Goal: Task Accomplishment & Management: Use online tool/utility

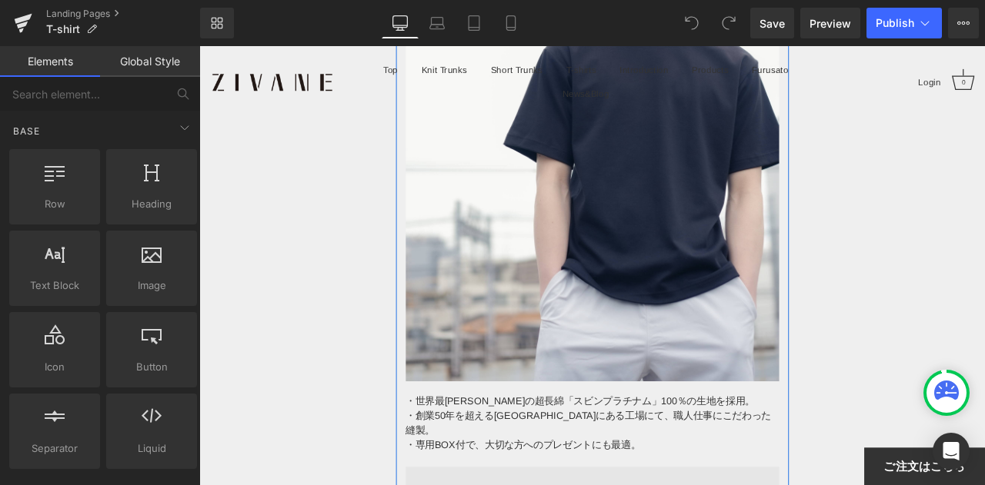
scroll to position [462, 0]
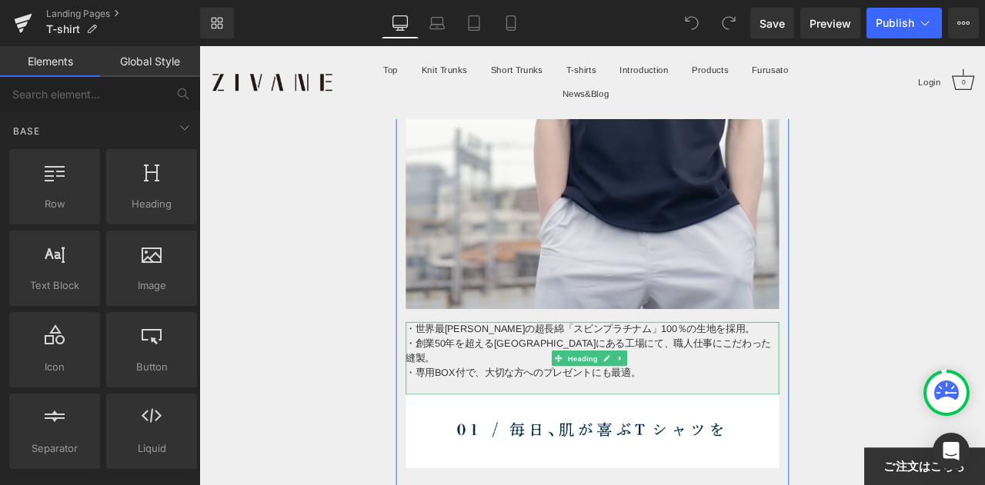
click at [445, 373] on div "・世界最[PERSON_NAME]の超長綿「スビンプラチナム」100％の生地を採用。 ・創業50年を超える兵庫県にある工場にて、職人仕事にこだわった縫製。 ・…" at bounding box center [665, 416] width 442 height 87
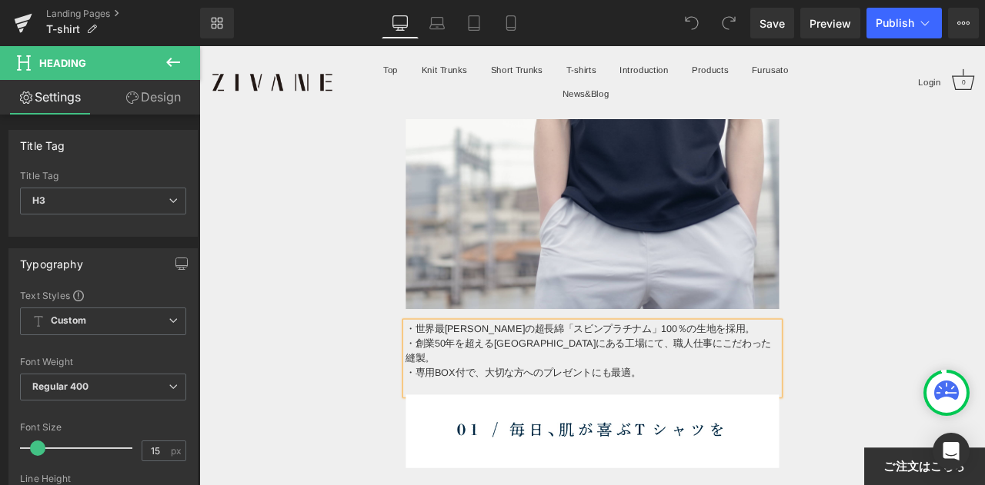
click at [565, 396] on div "・創業50年を超える[GEOGRAPHIC_DATA]にある工場にて、職人仕事にこだわった縫製。" at bounding box center [665, 407] width 442 height 35
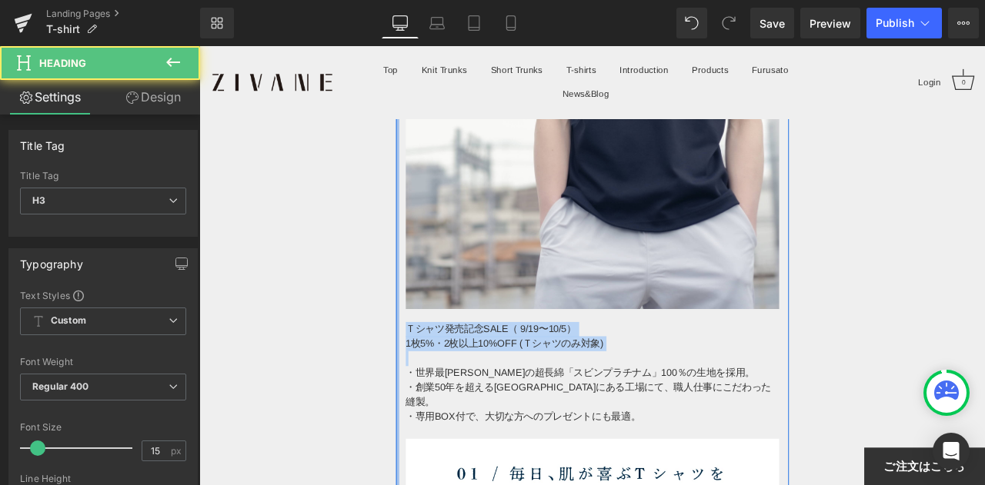
drag, startPoint x: 715, startPoint y: 400, endPoint x: 430, endPoint y: 372, distance: 286.7
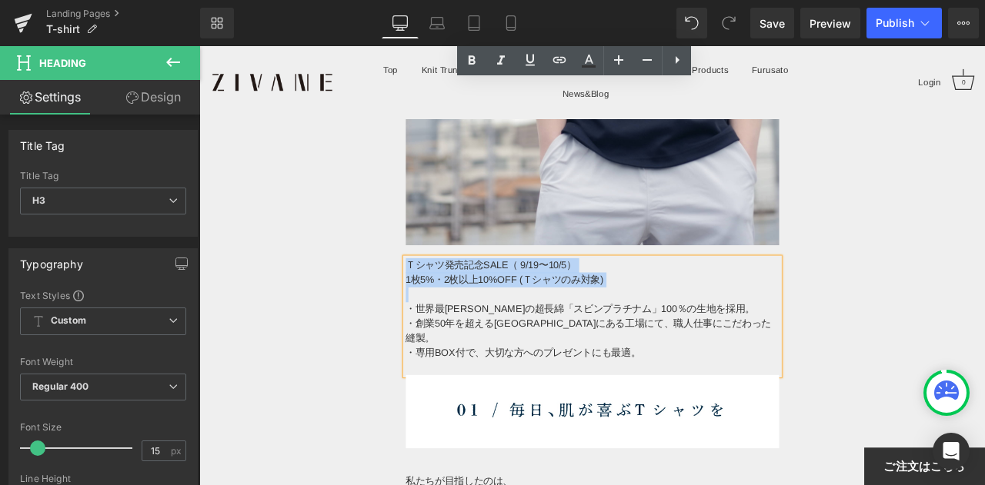
scroll to position [385, 0]
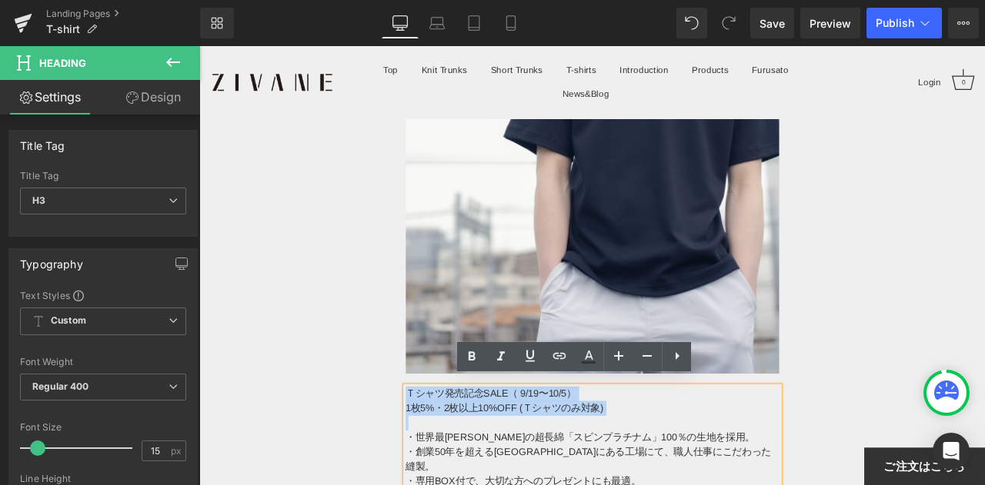
click at [462, 450] on div "Ｔシャツ発売記念SALE（ 9/19〜10/5）" at bounding box center [665, 459] width 442 height 18
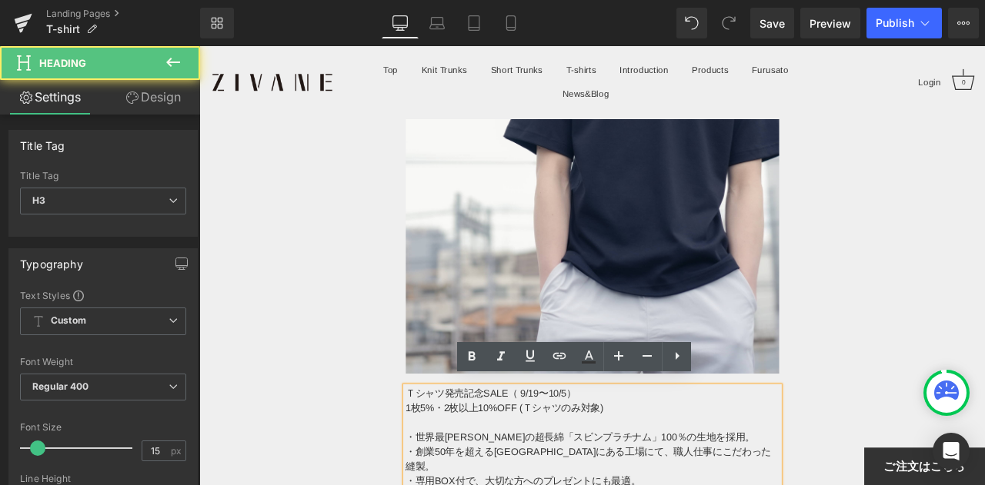
scroll to position [615, 0]
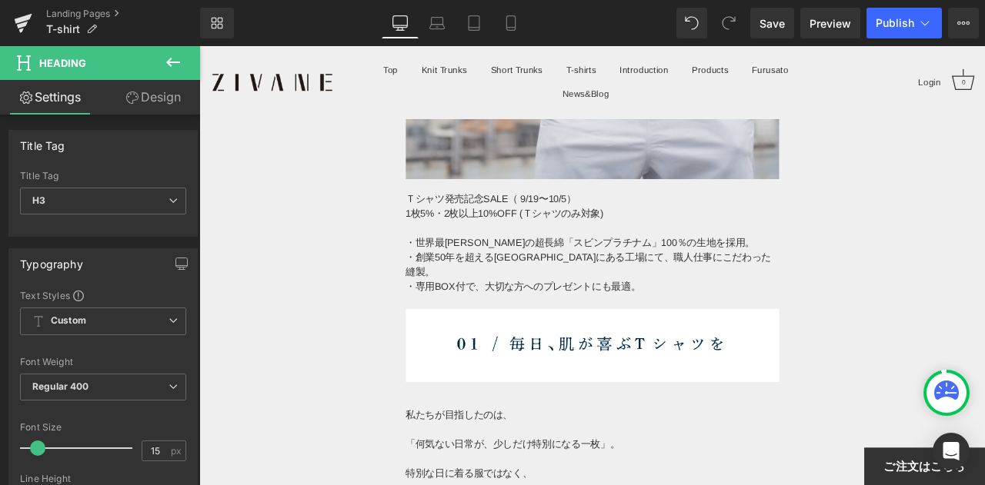
click at [171, 64] on icon at bounding box center [173, 62] width 18 height 18
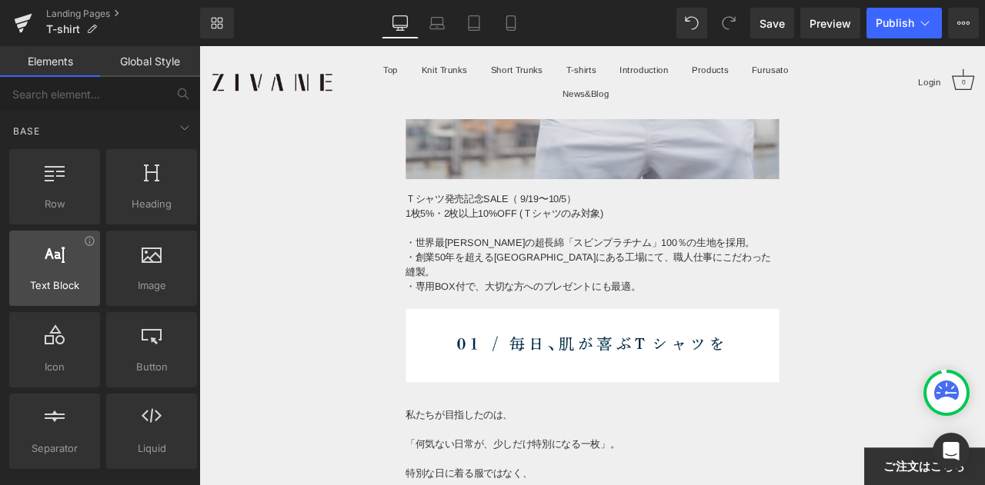
click at [63, 257] on div at bounding box center [55, 260] width 82 height 35
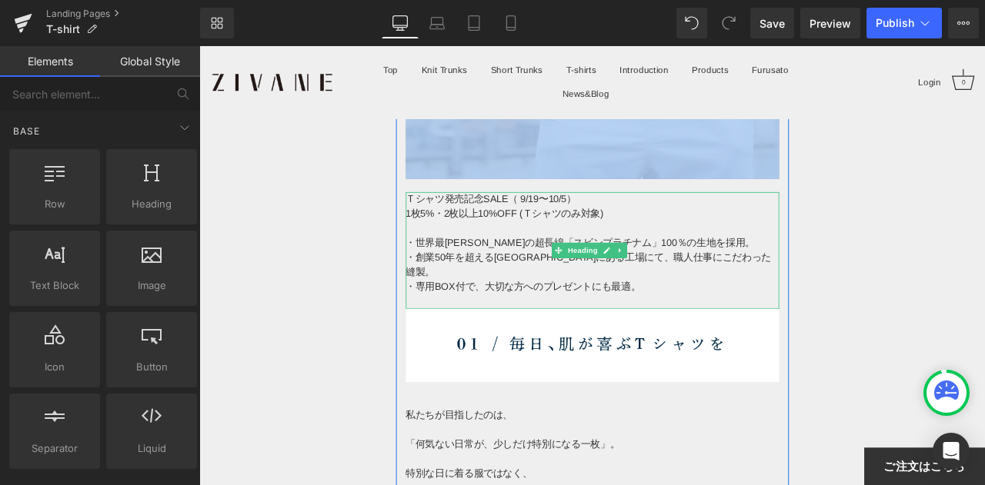
drag, startPoint x: 469, startPoint y: 247, endPoint x: 555, endPoint y: 205, distance: 96.0
click at [552, 219] on div at bounding box center [665, 221] width 442 height 4
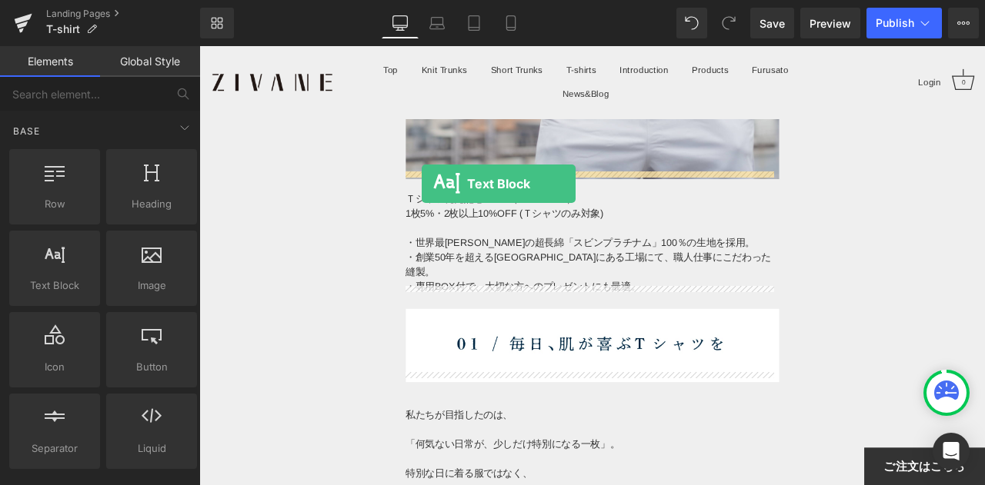
drag, startPoint x: 250, startPoint y: 312, endPoint x: 463, endPoint y: 209, distance: 236.4
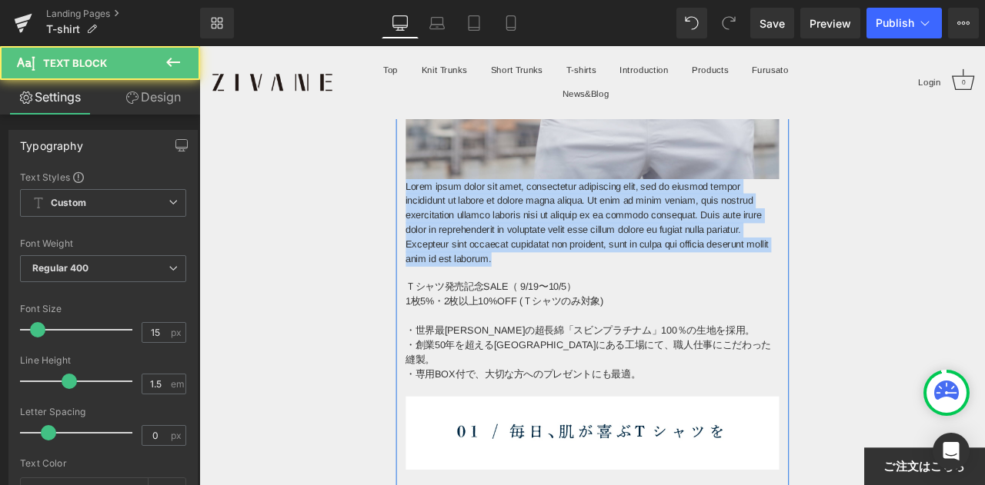
drag, startPoint x: 612, startPoint y: 285, endPoint x: 435, endPoint y: 204, distance: 194.5
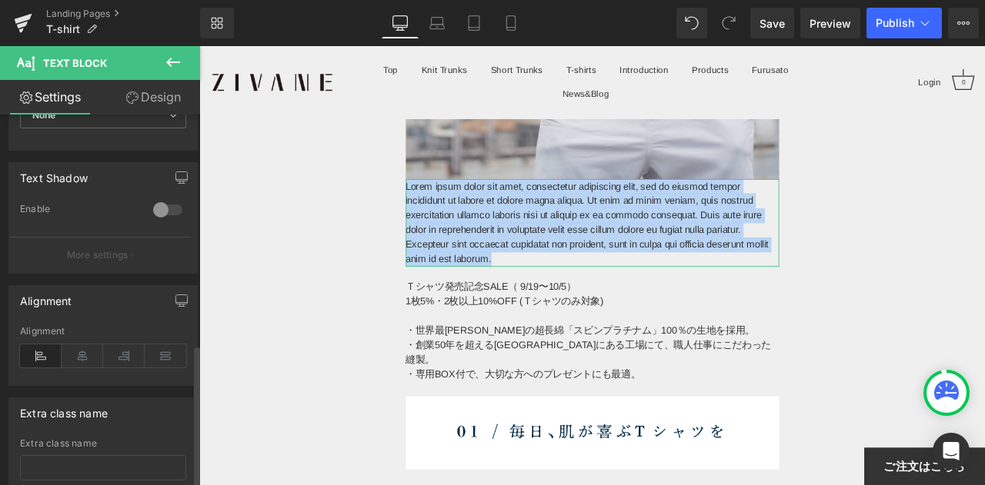
scroll to position [597, 0]
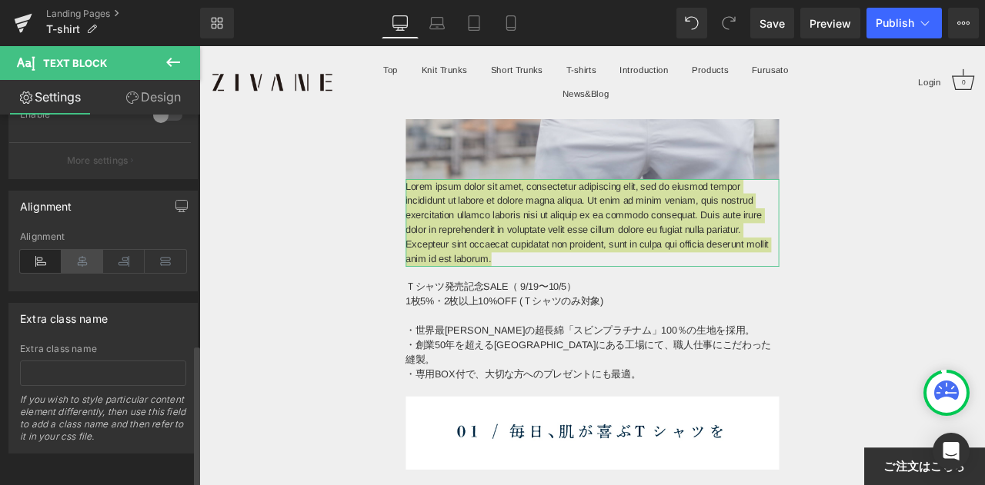
click at [89, 260] on icon at bounding box center [83, 261] width 42 height 23
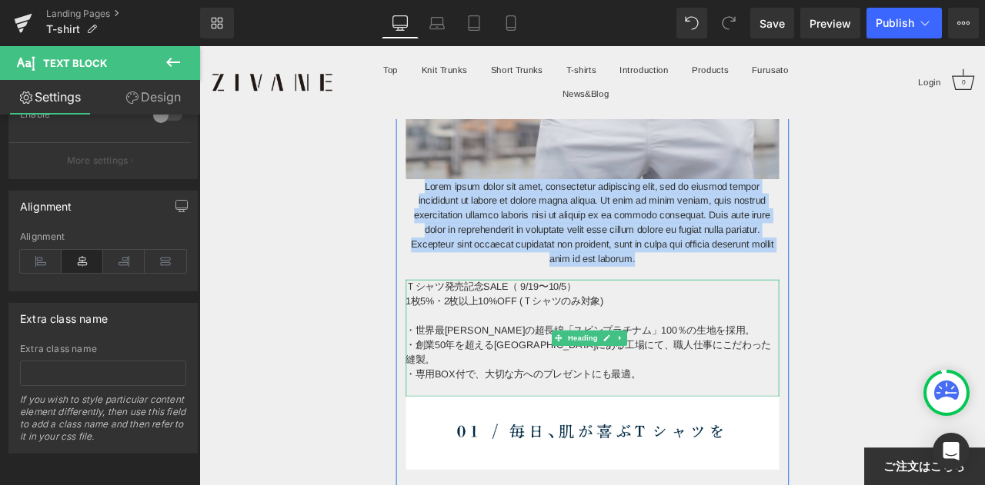
click at [643, 328] on div "Ｔシャツ発売記念SALE（ 9/19〜10/5）" at bounding box center [665, 332] width 442 height 18
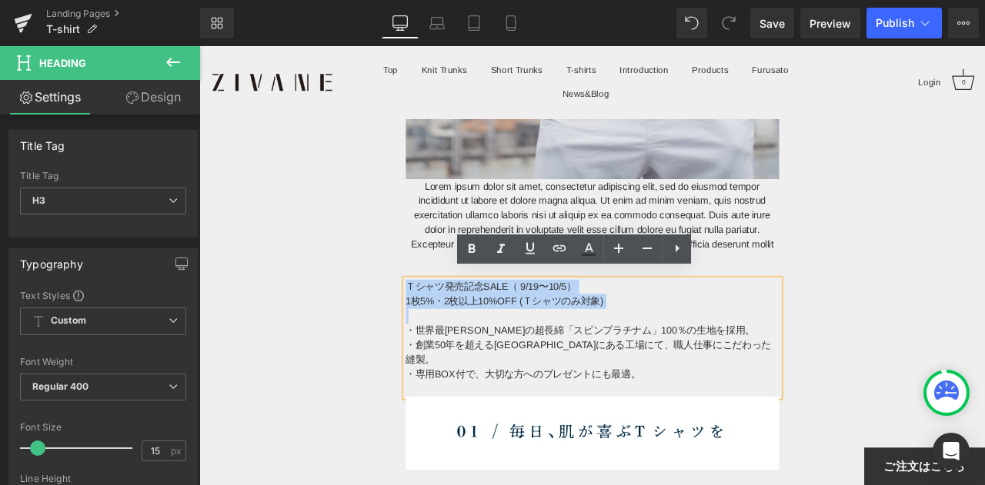
drag, startPoint x: 693, startPoint y: 353, endPoint x: 395, endPoint y: 315, distance: 301.0
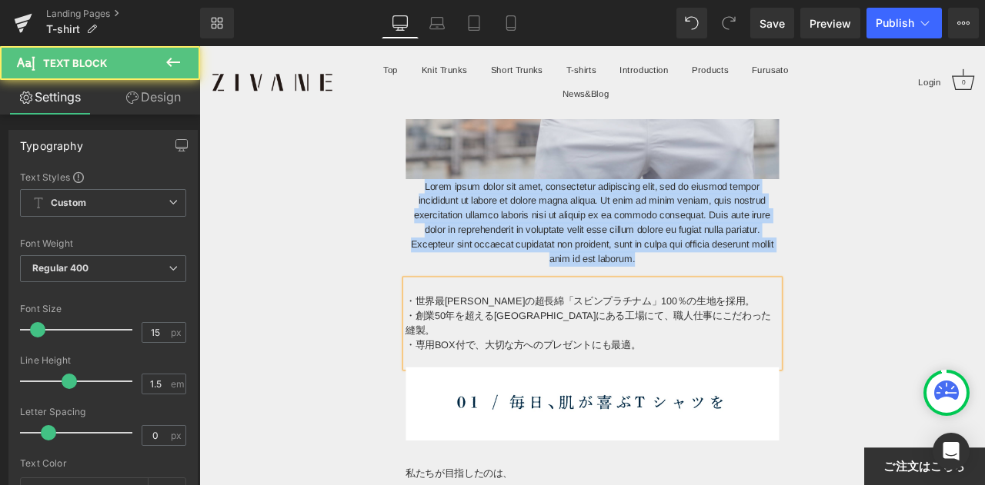
drag, startPoint x: 779, startPoint y: 286, endPoint x: 432, endPoint y: 200, distance: 358.2
paste div
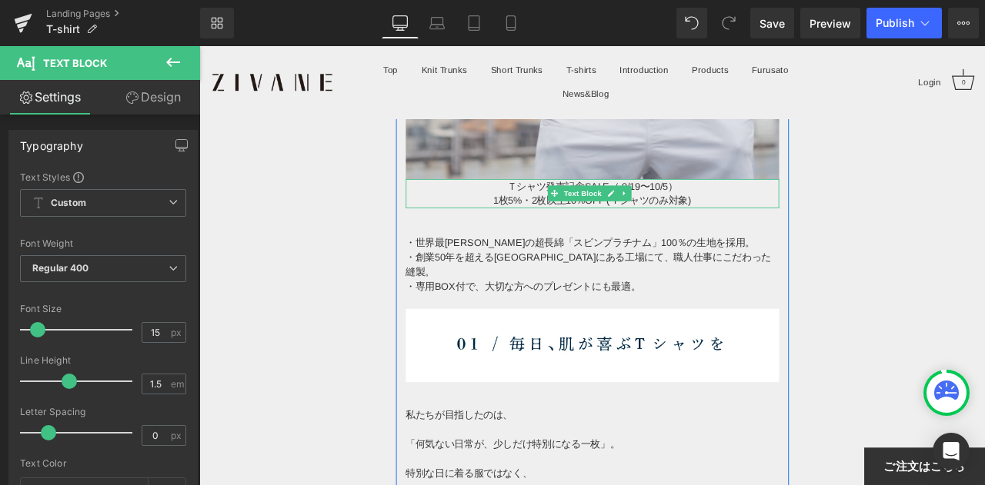
click at [549, 204] on div "Ｔシャツ発売記念SALE（ 9/19〜10/5）" at bounding box center [665, 213] width 442 height 18
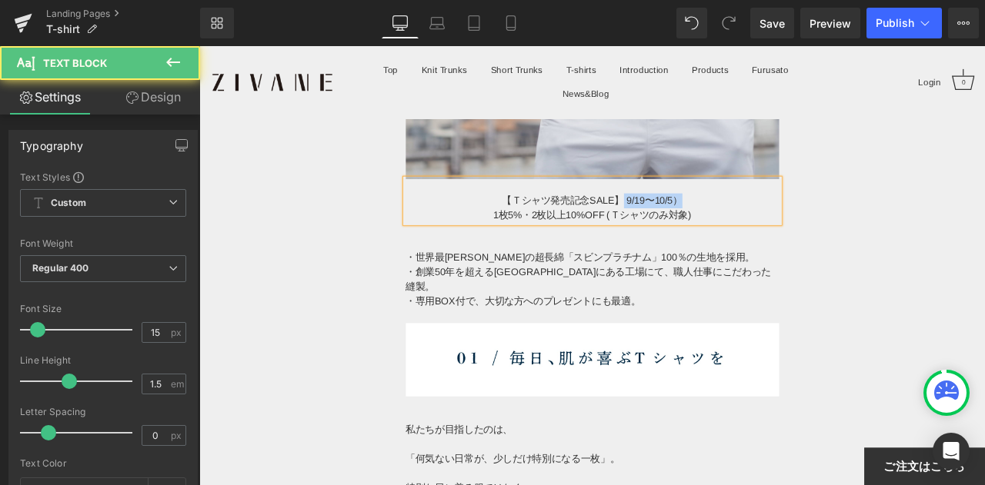
drag, startPoint x: 695, startPoint y: 220, endPoint x: 788, endPoint y: 220, distance: 92.3
click at [788, 221] on div "【Ｔシャツ発売記念SALE】 9/19〜10/5）" at bounding box center [665, 230] width 442 height 18
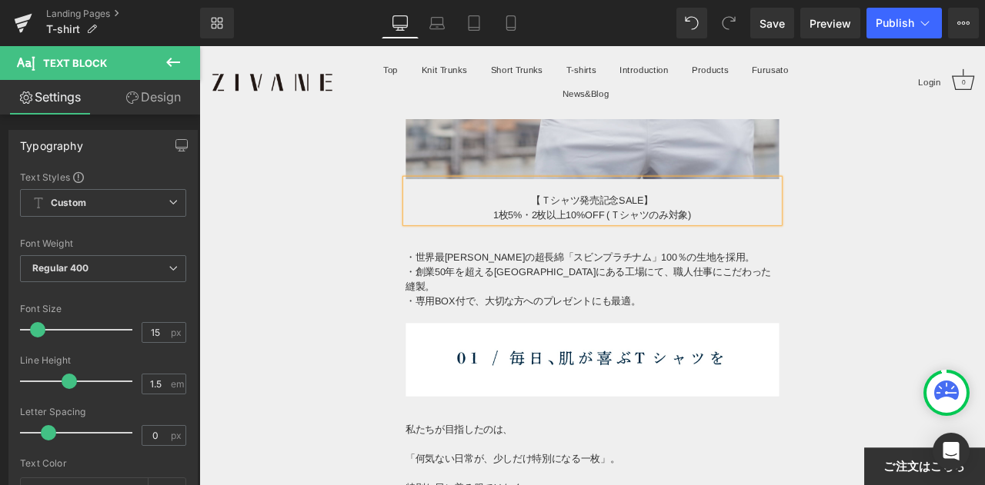
click at [629, 238] on div "1枚5%・2枚以上10%OFF (Ｔシャツのみ対象)" at bounding box center [665, 247] width 442 height 18
click at [715, 238] on div "1枚5%・2枚以上お買い上げで10%OFF (Ｔシャツのみ対象)" at bounding box center [665, 247] width 442 height 18
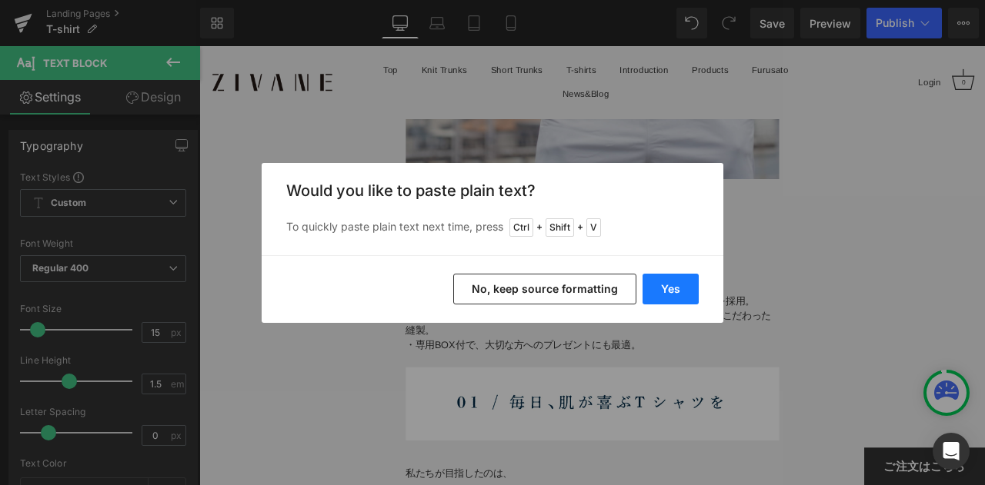
click at [671, 297] on button "Yes" at bounding box center [670, 289] width 56 height 31
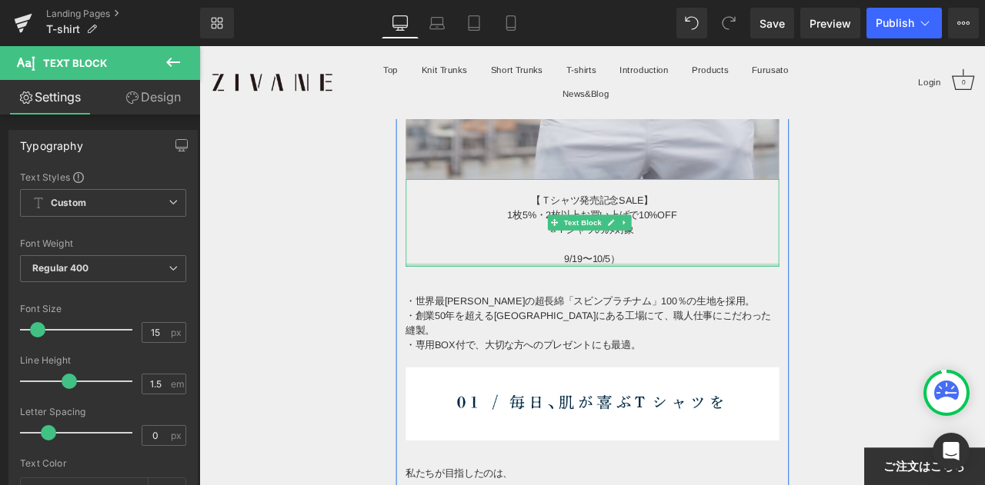
click at [685, 304] on div at bounding box center [665, 306] width 442 height 4
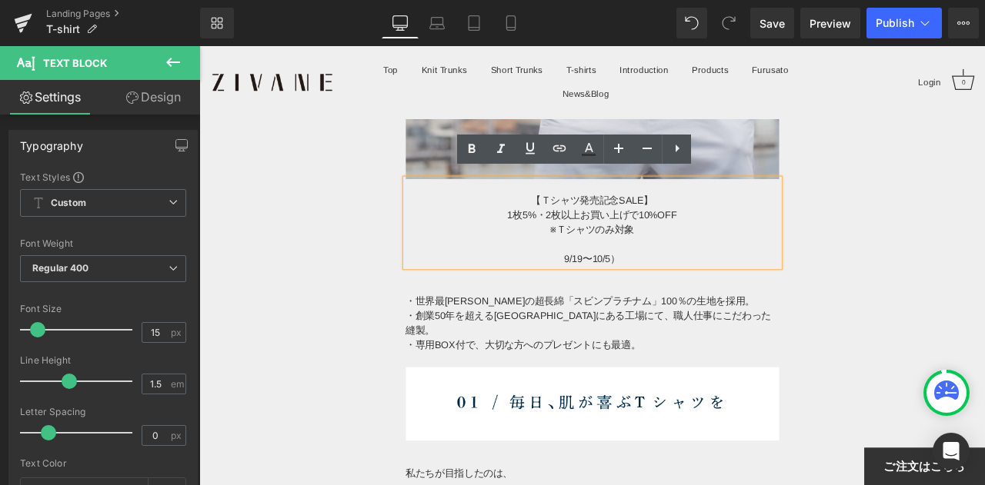
click at [703, 292] on div "9/19〜10/5）" at bounding box center [665, 299] width 442 height 18
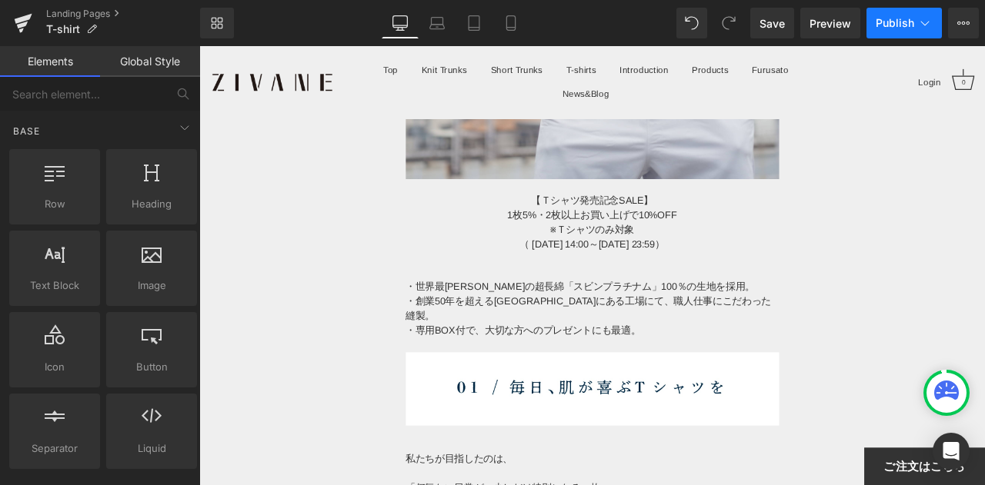
click at [890, 28] on span "Publish" at bounding box center [894, 23] width 38 height 12
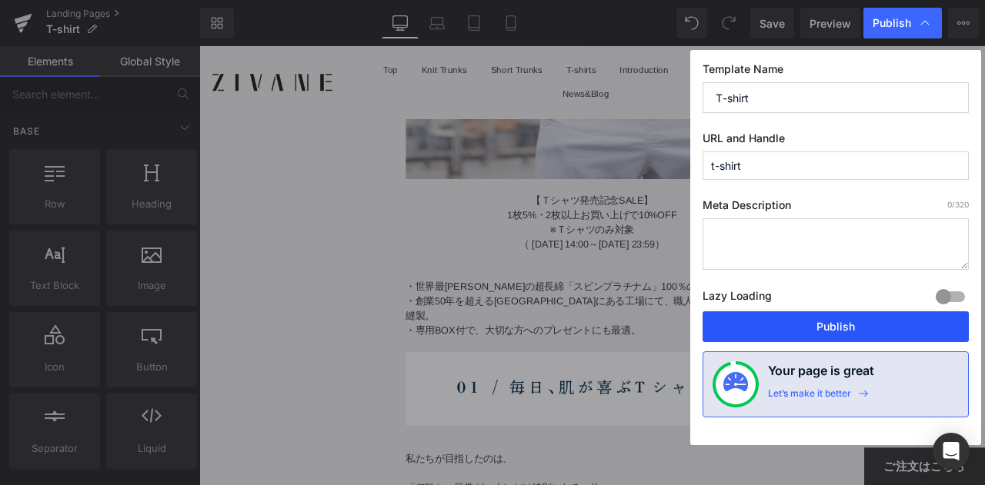
click at [817, 325] on button "Publish" at bounding box center [835, 327] width 266 height 31
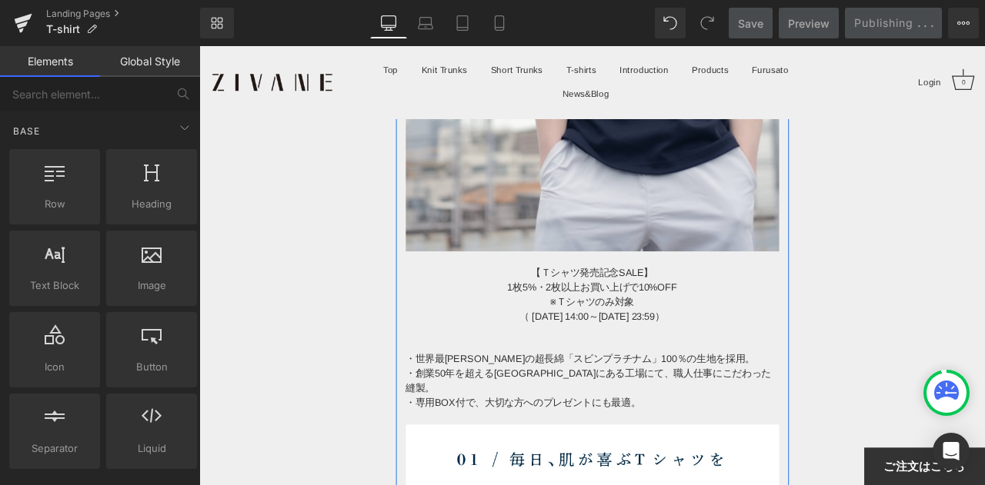
scroll to position [385, 0]
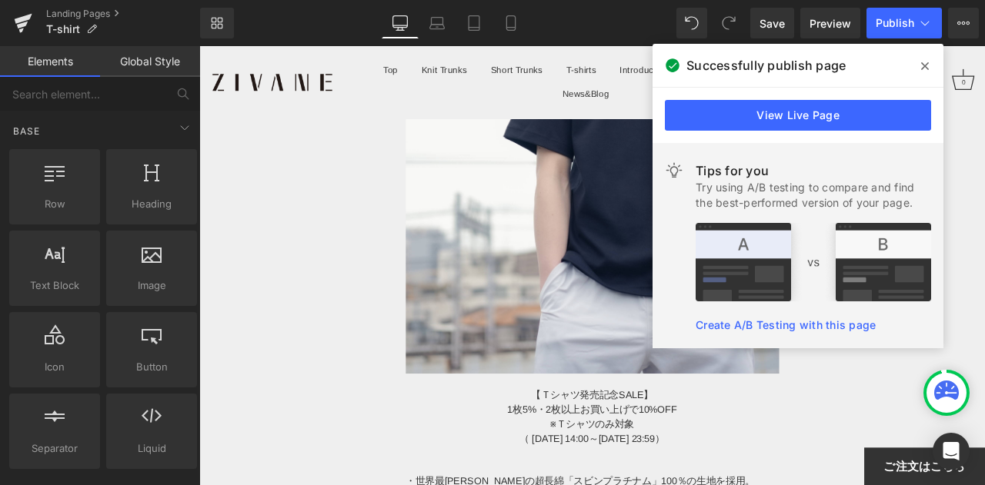
click at [919, 67] on span at bounding box center [924, 66] width 25 height 25
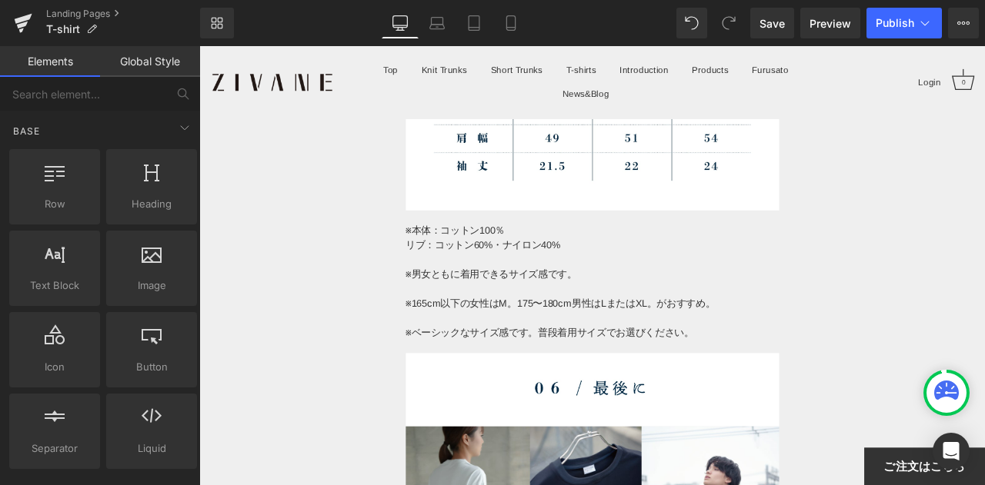
drag, startPoint x: 1126, startPoint y: 106, endPoint x: 1152, endPoint y: 418, distance: 313.4
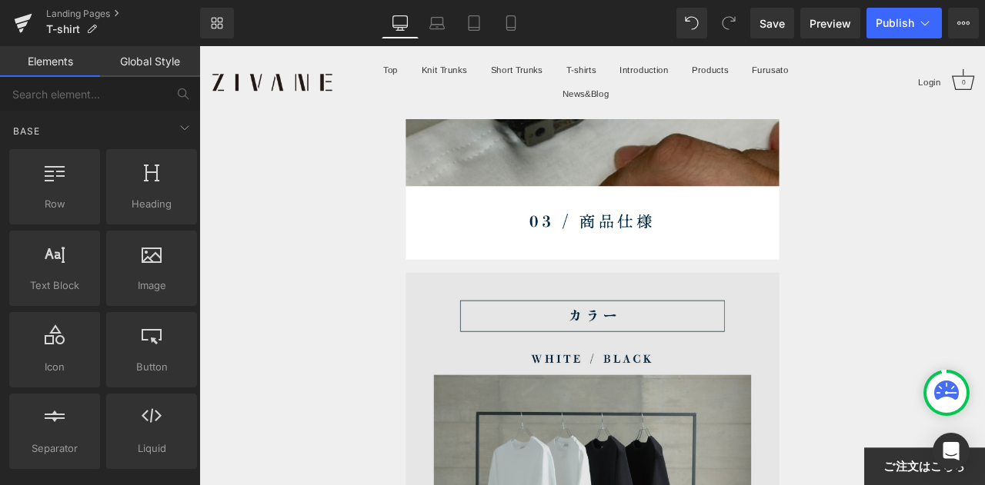
scroll to position [7723, 0]
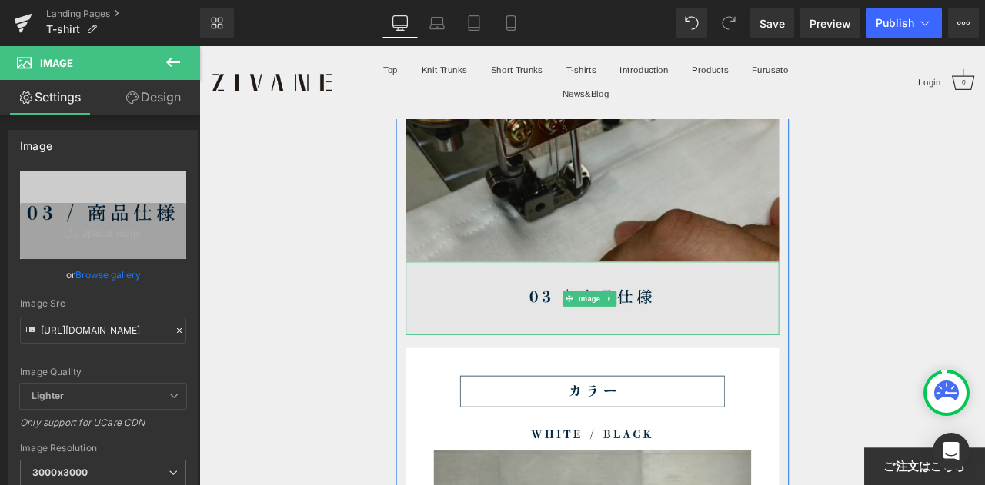
scroll to position [7646, 0]
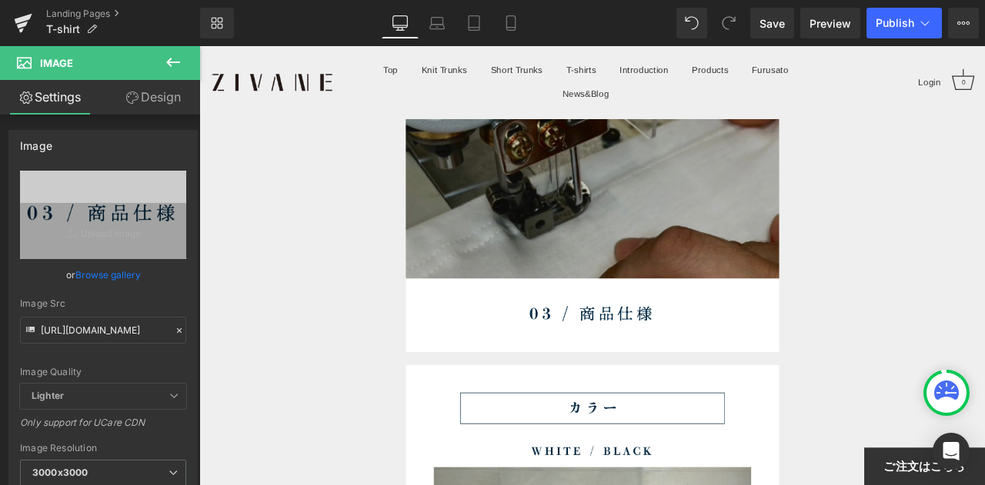
click at [199, 46] on div at bounding box center [199, 46] width 0 height 0
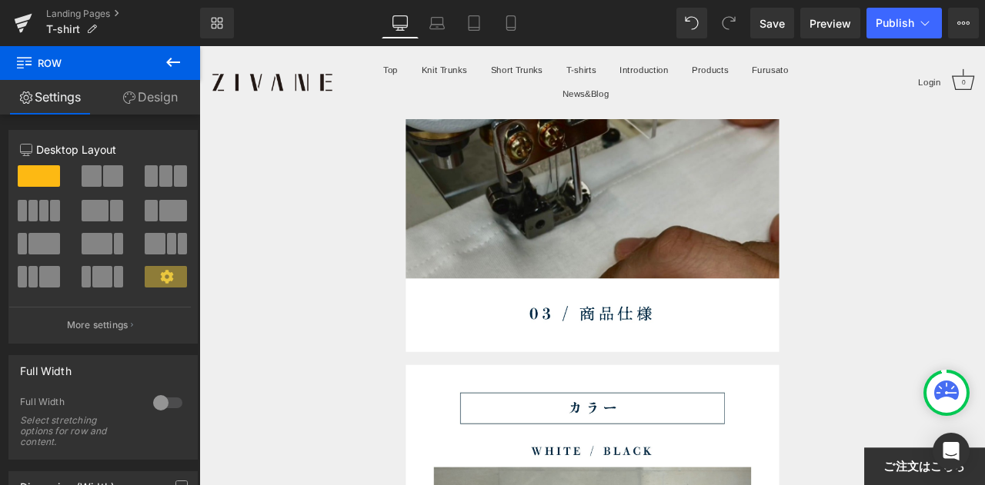
click at [171, 56] on icon at bounding box center [173, 62] width 18 height 18
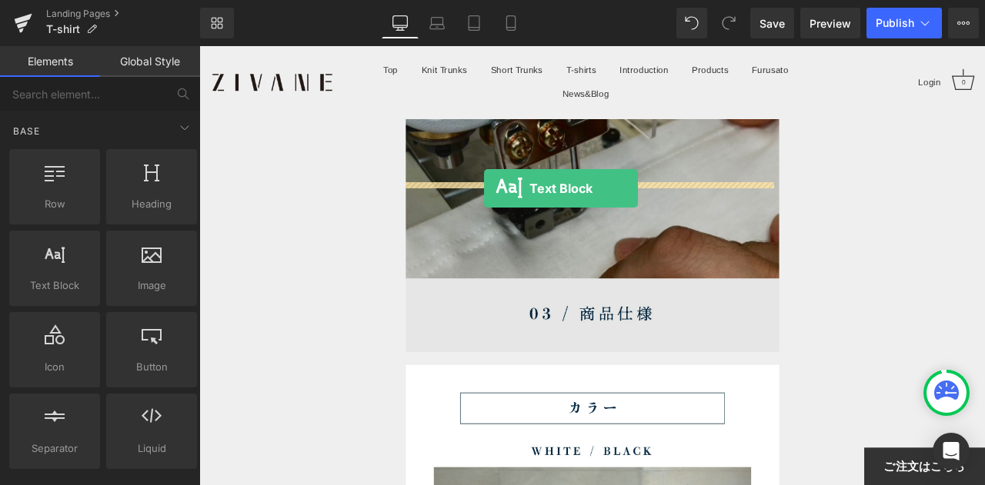
drag, startPoint x: 277, startPoint y: 304, endPoint x: 536, endPoint y: 215, distance: 273.9
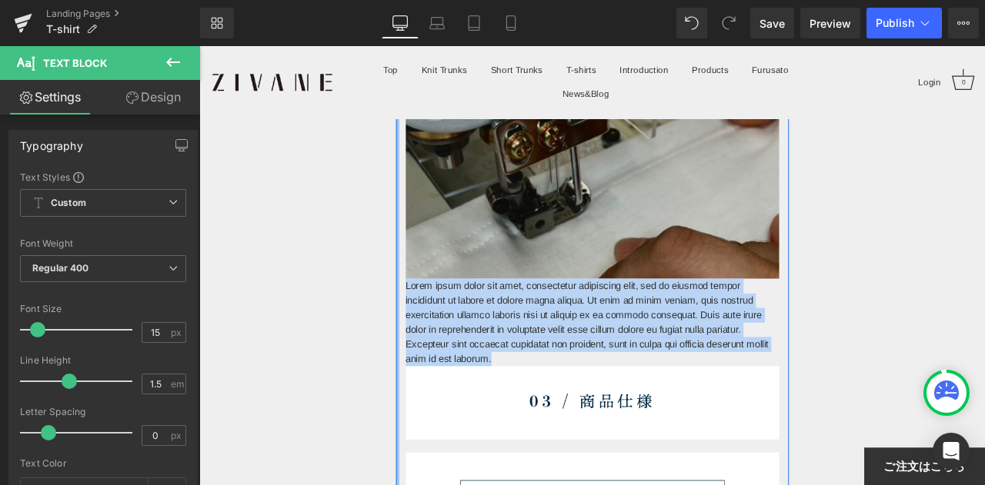
drag, startPoint x: 609, startPoint y: 299, endPoint x: 429, endPoint y: 223, distance: 194.8
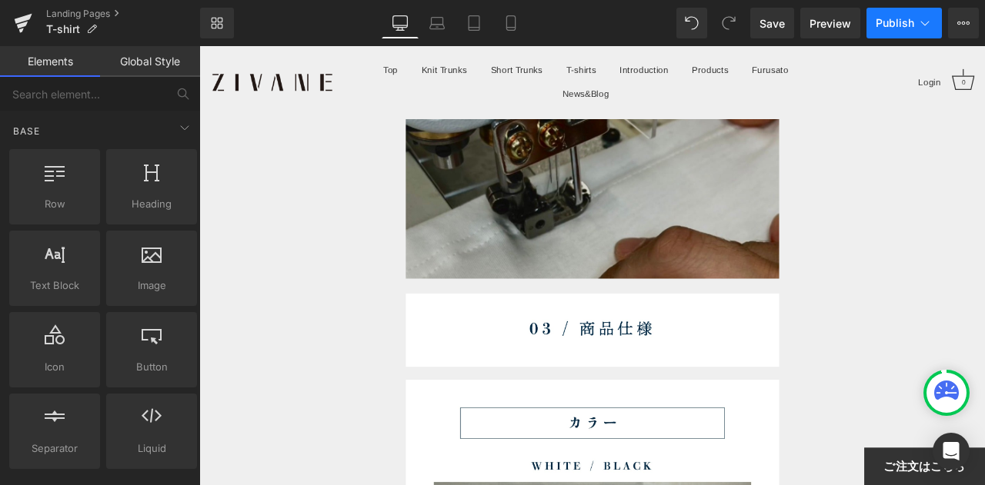
click at [888, 30] on button "Publish" at bounding box center [903, 23] width 75 height 31
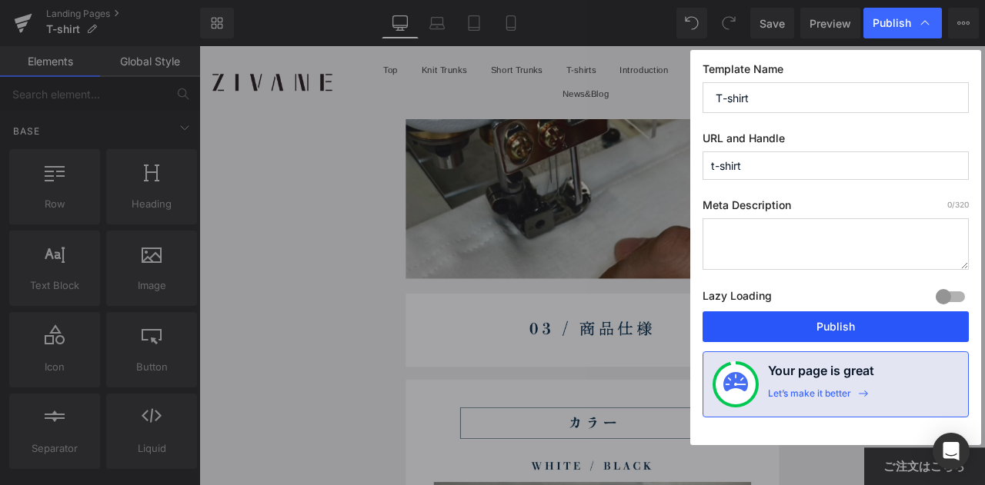
click at [814, 325] on button "Publish" at bounding box center [835, 327] width 266 height 31
